Goal: Check status

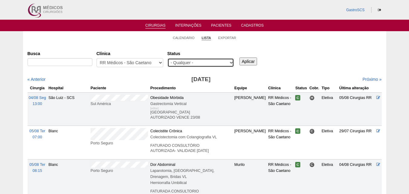
click at [220, 62] on select "- Qualquer - Reservada Confirmada Suspensa Cancelada" at bounding box center [200, 62] width 67 height 9
select select "conf"
click at [167, 58] on select "- Qualquer - Reservada Confirmada Suspensa Cancelada" at bounding box center [200, 62] width 67 height 9
click at [158, 69] on div "- Qualquer - 6R Alphaville Assunção Bartira Brasil Christovão da Gama Cruz Azul…" at bounding box center [130, 64] width 67 height 12
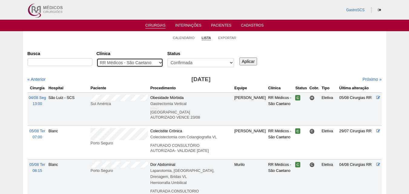
click at [155, 64] on select "- Qualquer - 6R Alphaville Assunção Bartira Brasil Christovão da Gama Cruz Azul…" at bounding box center [130, 62] width 67 height 9
click at [97, 58] on select "- Qualquer - 6R Alphaville Assunção Bartira Brasil Christovão da Gama Cruz Azul…" at bounding box center [130, 62] width 67 height 9
click at [251, 61] on input "Aplicar" at bounding box center [248, 61] width 18 height 8
click at [41, 80] on link "« Anterior" at bounding box center [37, 79] width 18 height 5
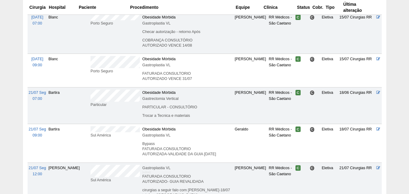
scroll to position [727, 0]
